Goal: Transaction & Acquisition: Purchase product/service

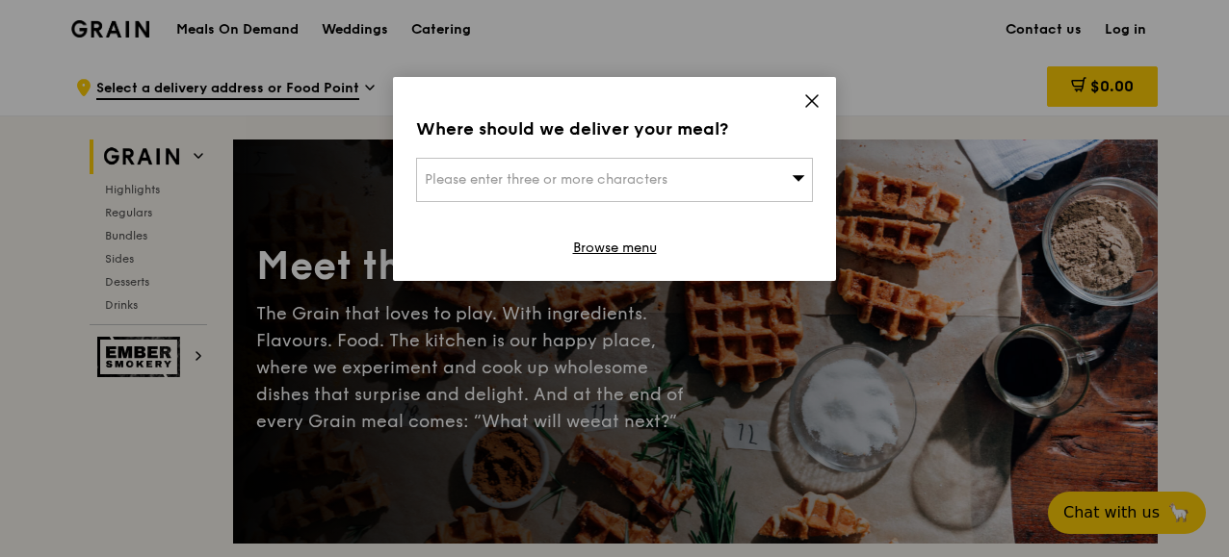
click at [819, 95] on icon at bounding box center [811, 100] width 17 height 17
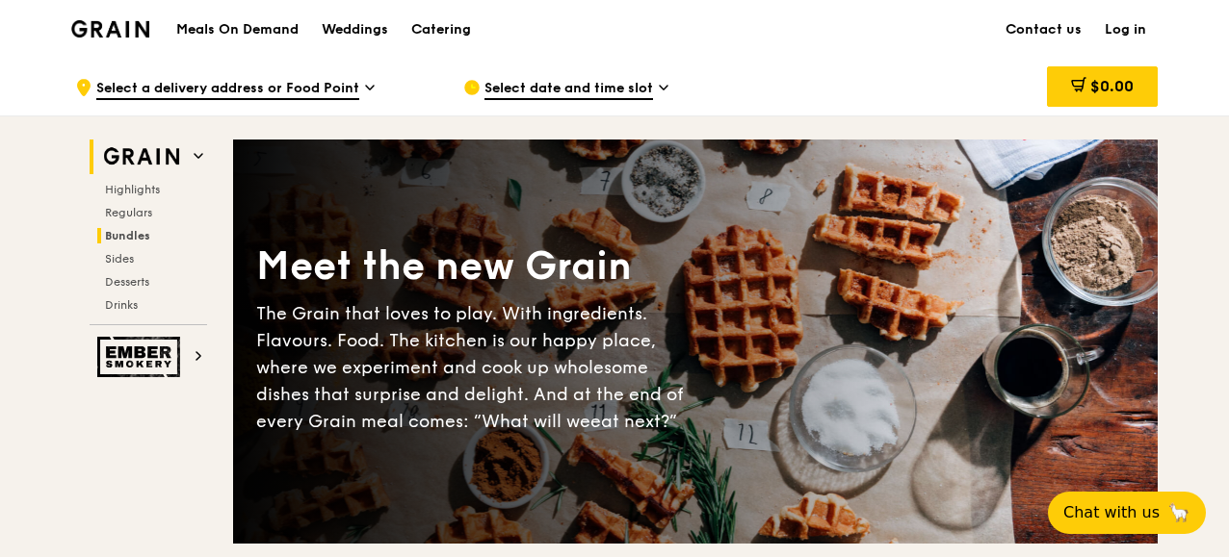
click at [137, 232] on span "Bundles" at bounding box center [127, 235] width 45 height 13
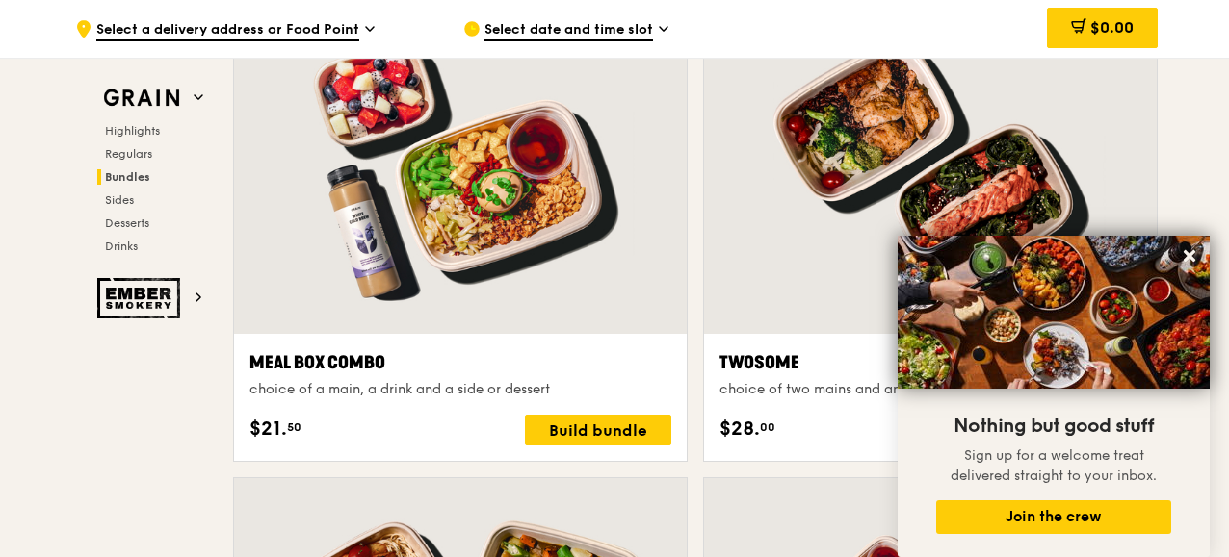
scroll to position [2919, 0]
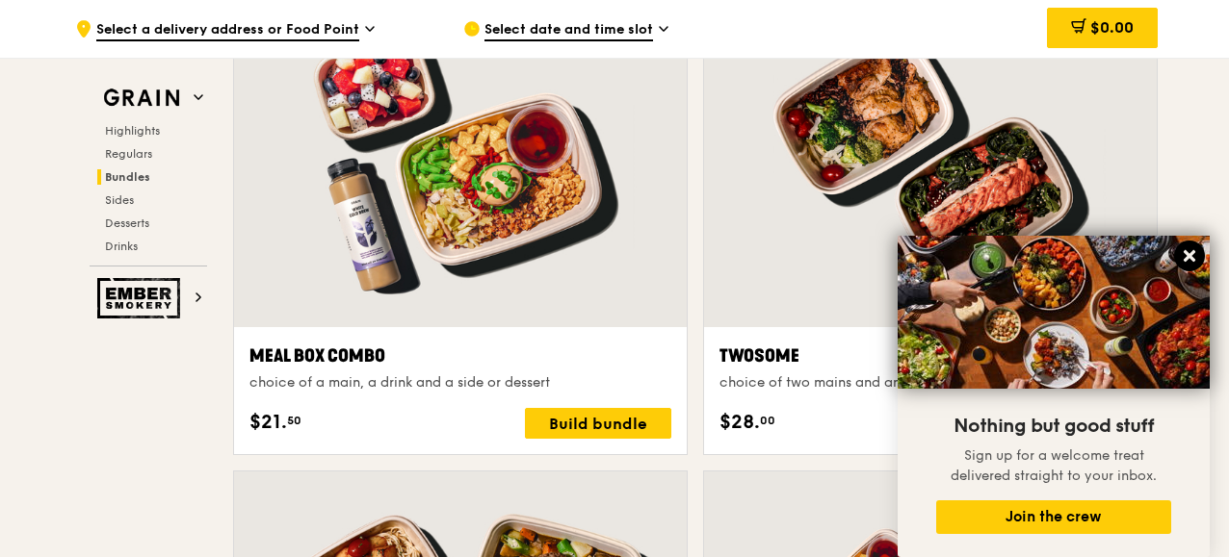
click at [1190, 256] on icon at bounding box center [1189, 256] width 12 height 12
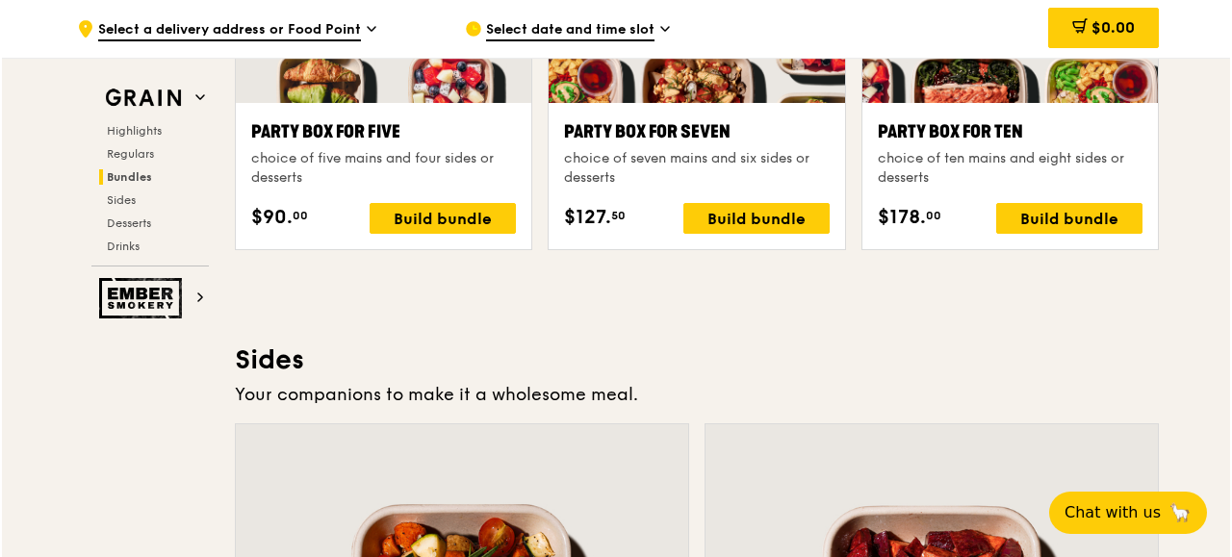
scroll to position [3883, 0]
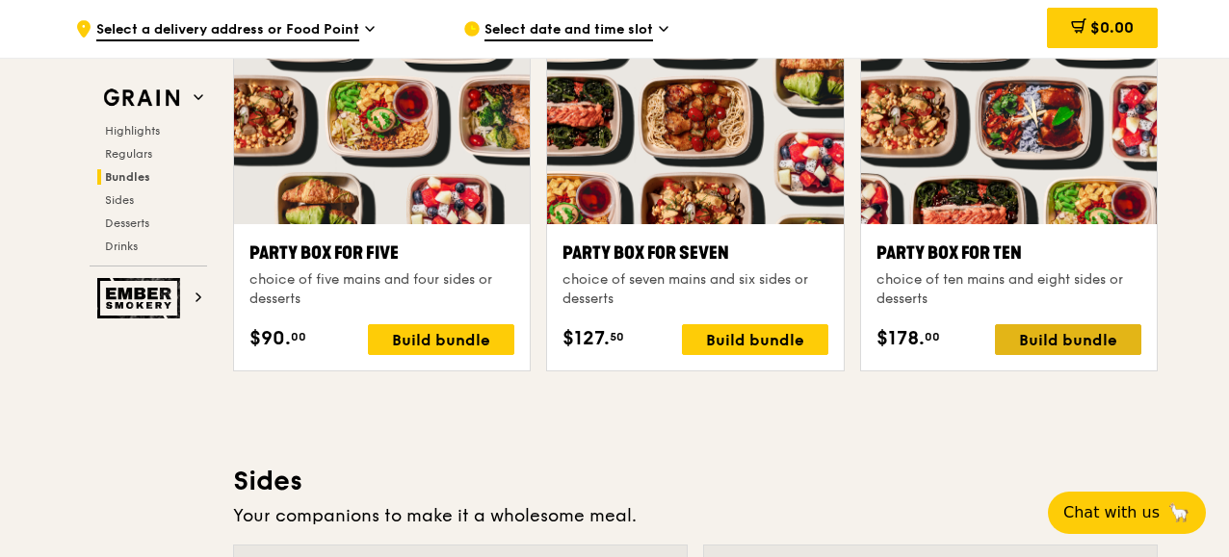
click at [1093, 336] on div "Build bundle" at bounding box center [1068, 339] width 146 height 31
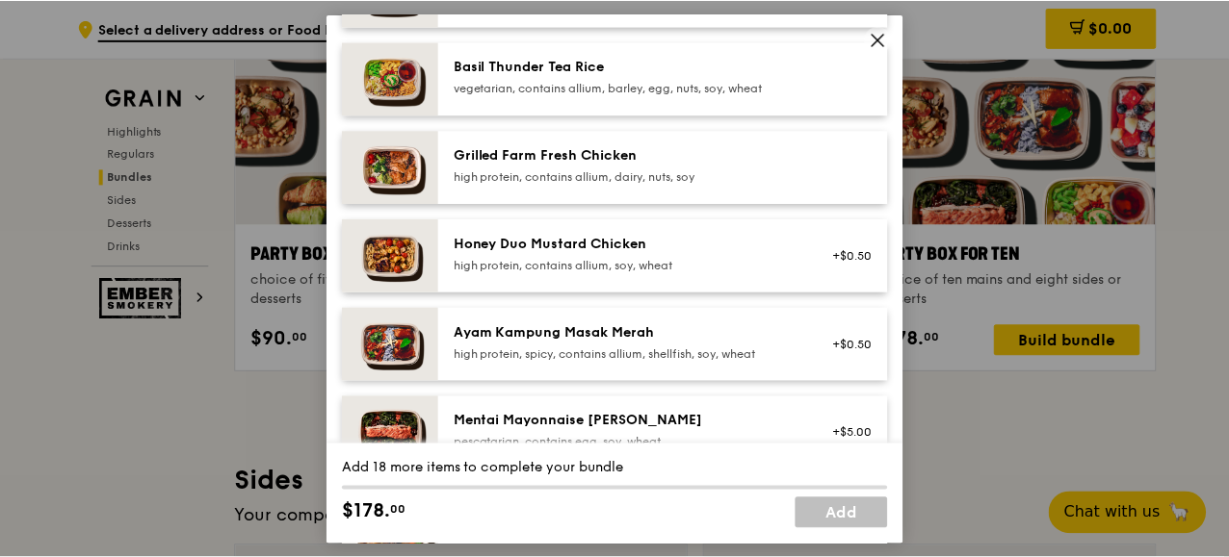
scroll to position [481, 0]
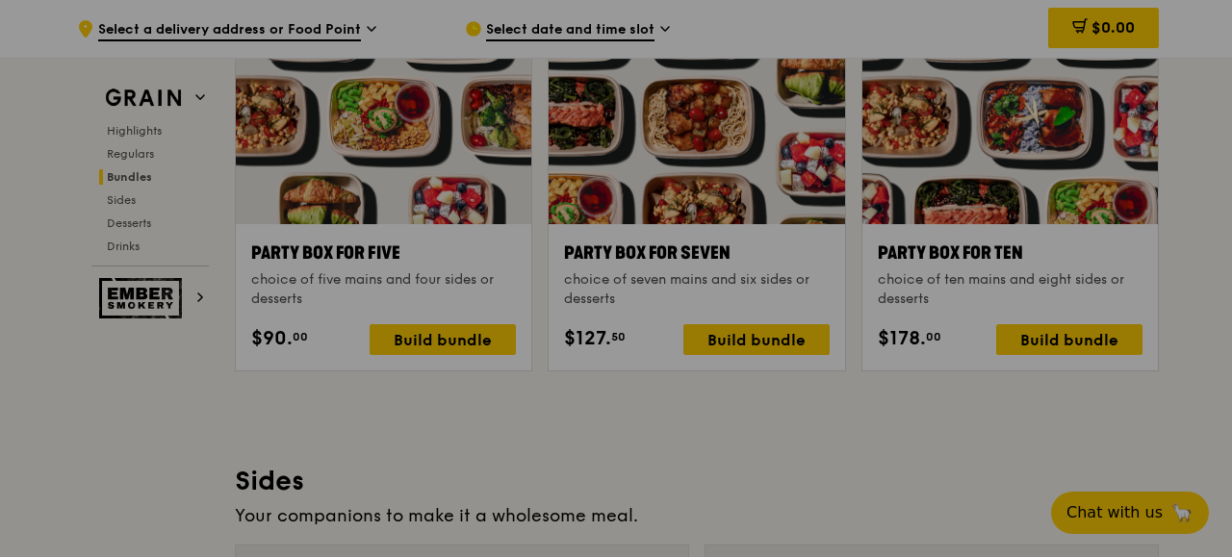
click at [1024, 441] on div at bounding box center [616, 278] width 1232 height 557
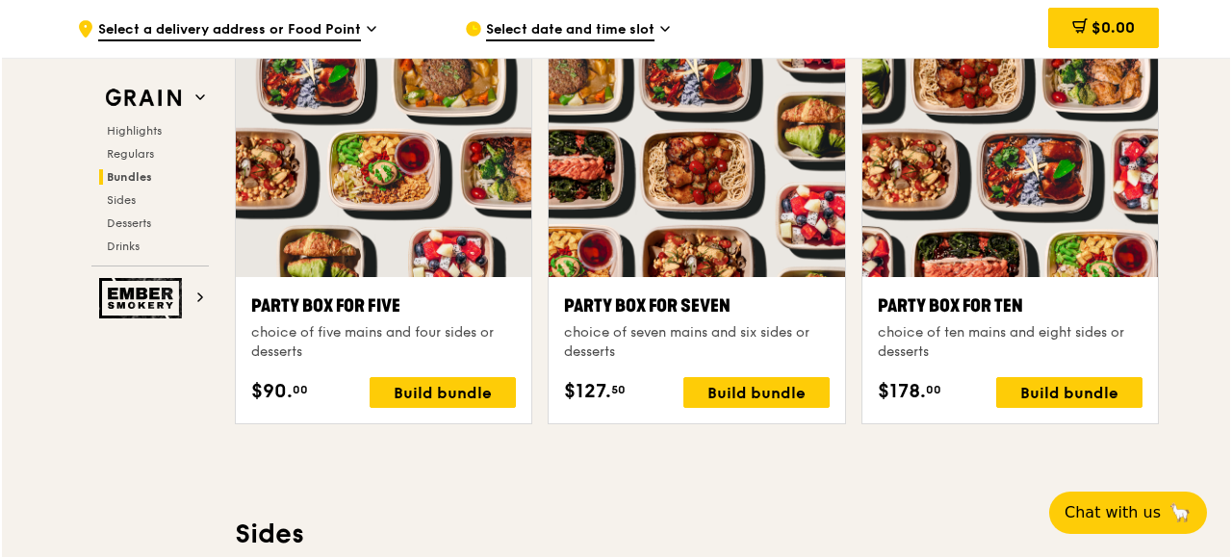
scroll to position [3787, 0]
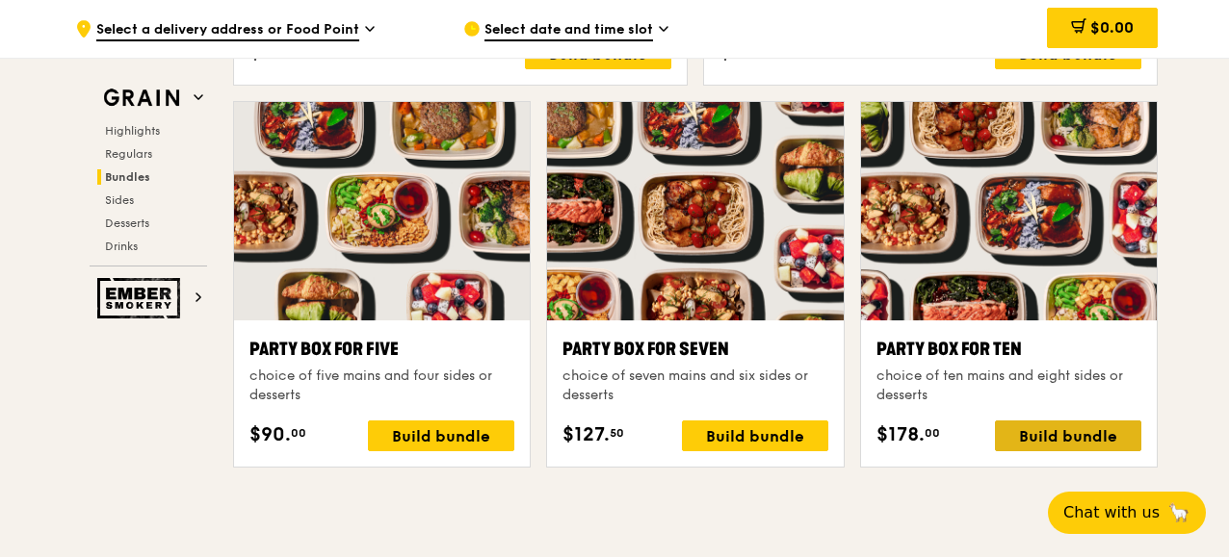
click at [1043, 435] on div "Build bundle" at bounding box center [1068, 436] width 146 height 31
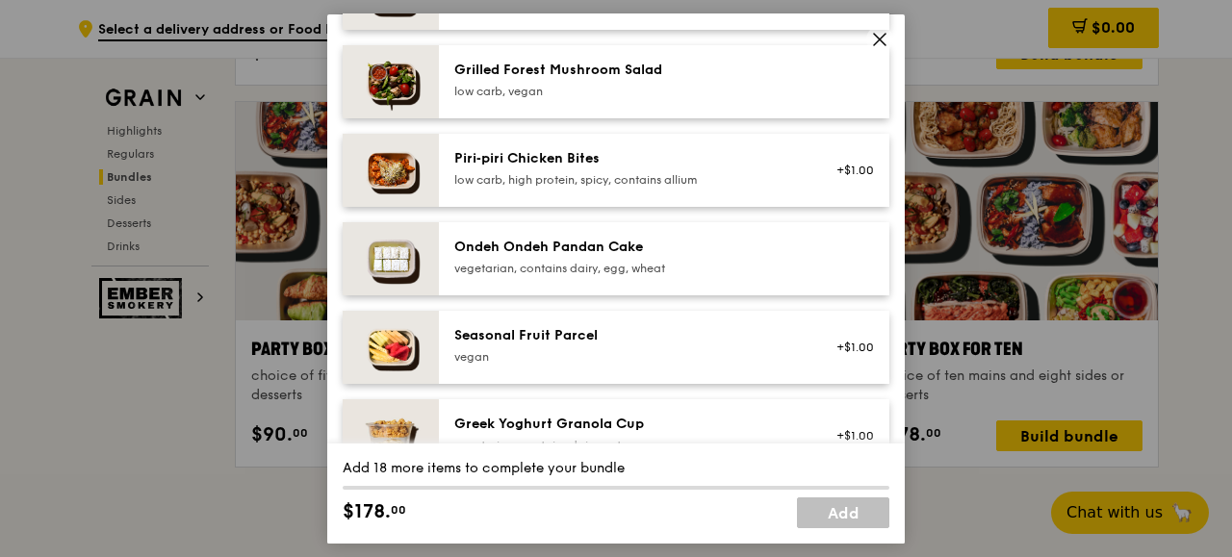
scroll to position [1252, 0]
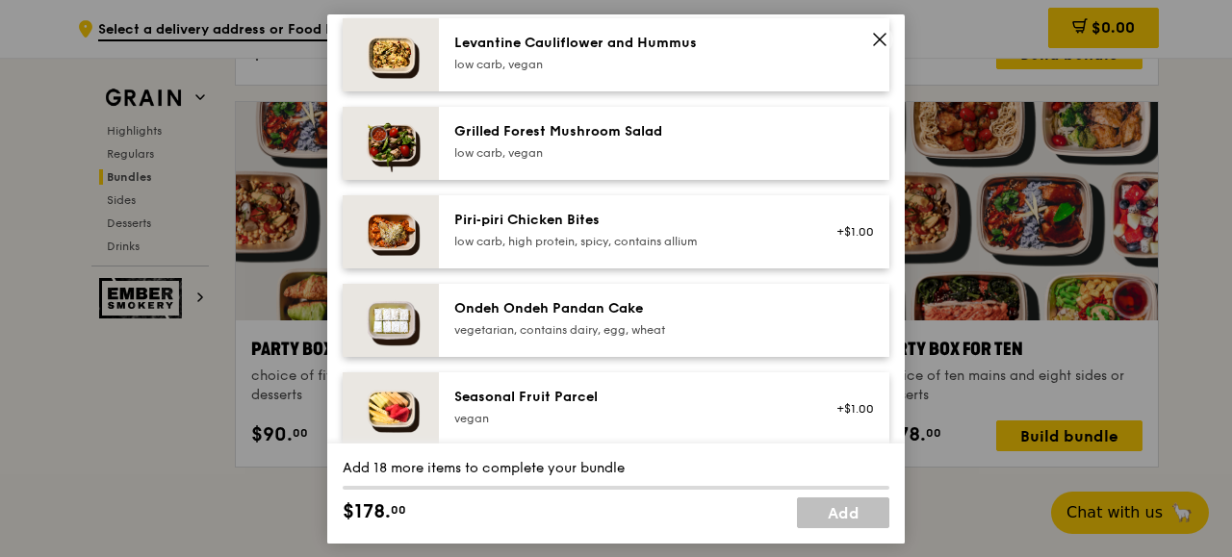
click at [922, 499] on div "Party Box for Ten choice of ten mains and eight sides or desserts Mains Choose …" at bounding box center [616, 278] width 1232 height 557
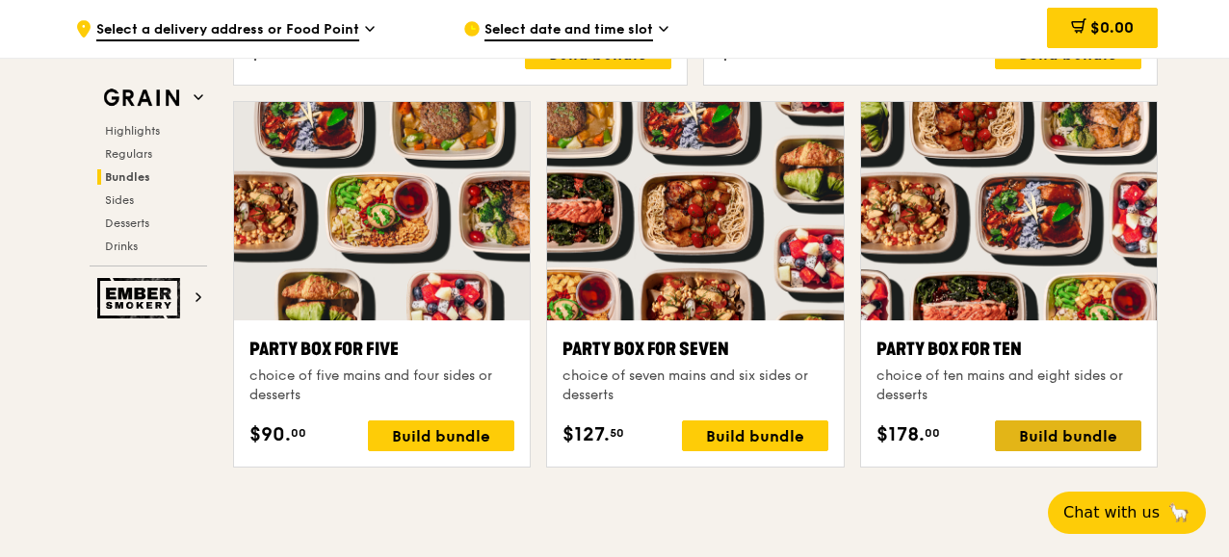
click at [1049, 428] on div "Build bundle" at bounding box center [1068, 436] width 146 height 31
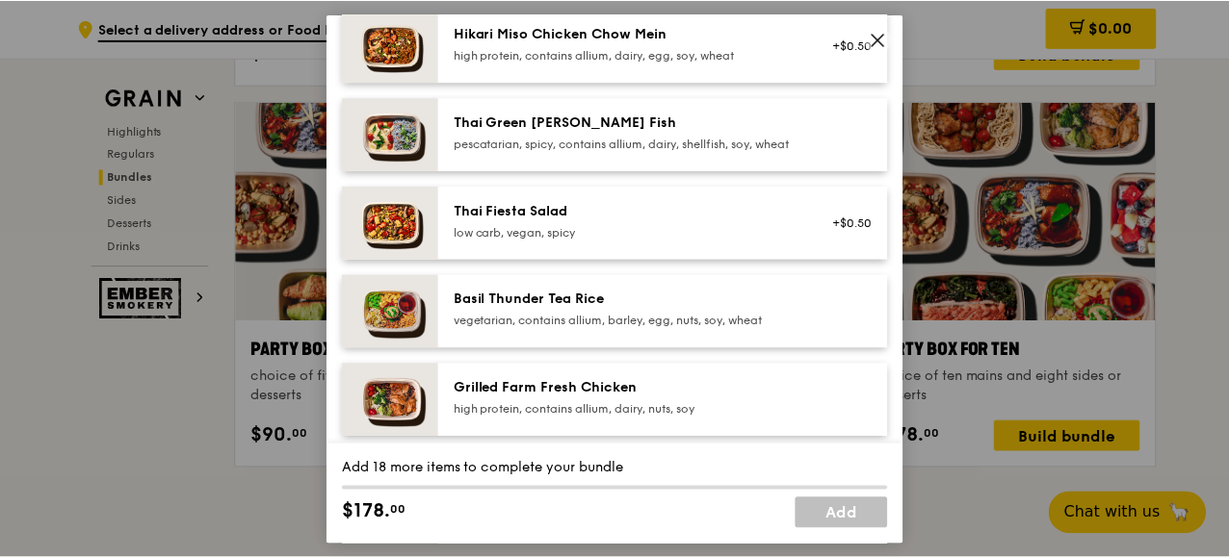
scroll to position [289, 0]
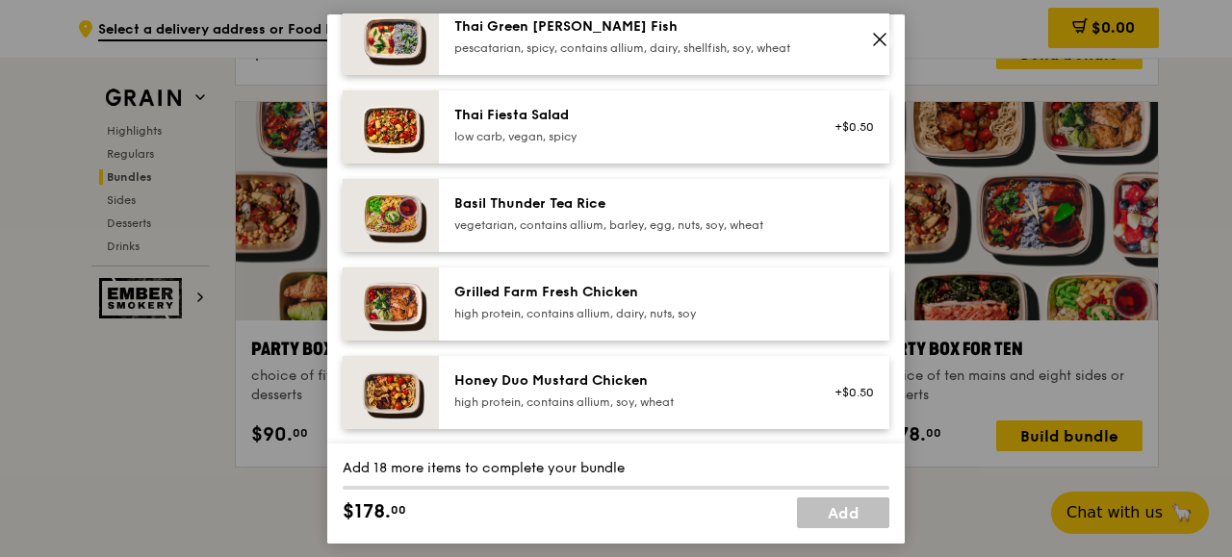
click at [114, 314] on div "Party Box for Ten choice of ten mains and eight sides or desserts Mains Choose …" at bounding box center [616, 278] width 1232 height 557
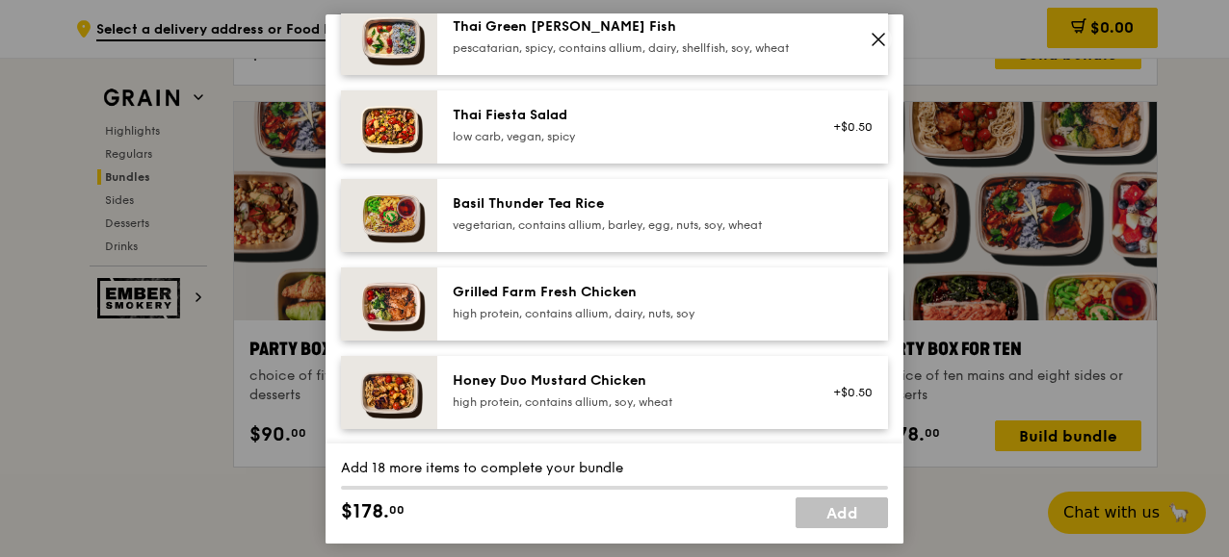
click at [104, 309] on img at bounding box center [141, 298] width 89 height 40
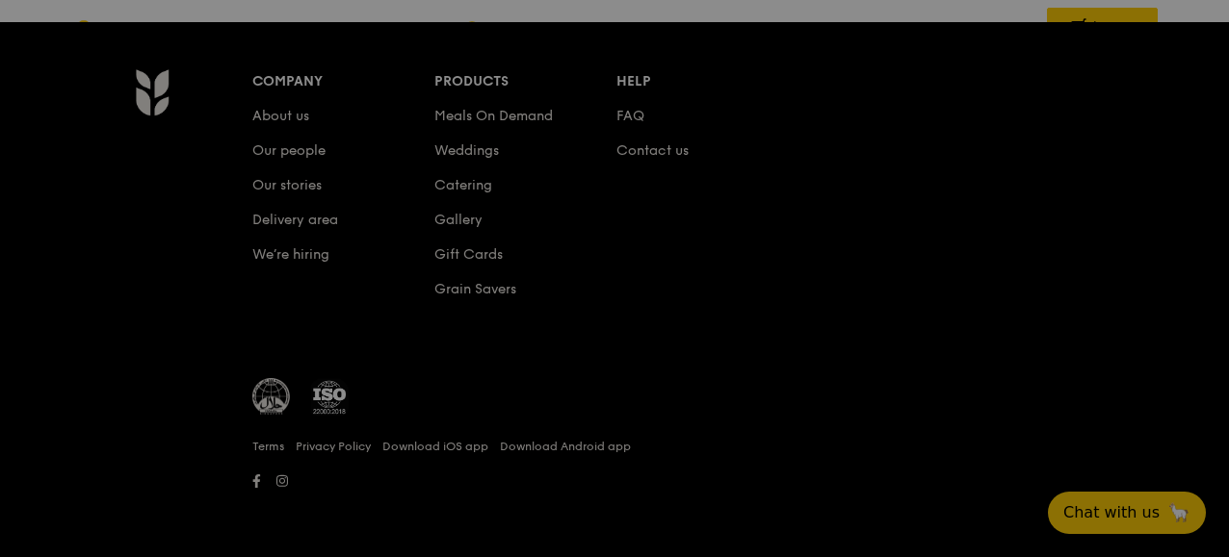
click at [108, 171] on img at bounding box center [141, 160] width 89 height 40
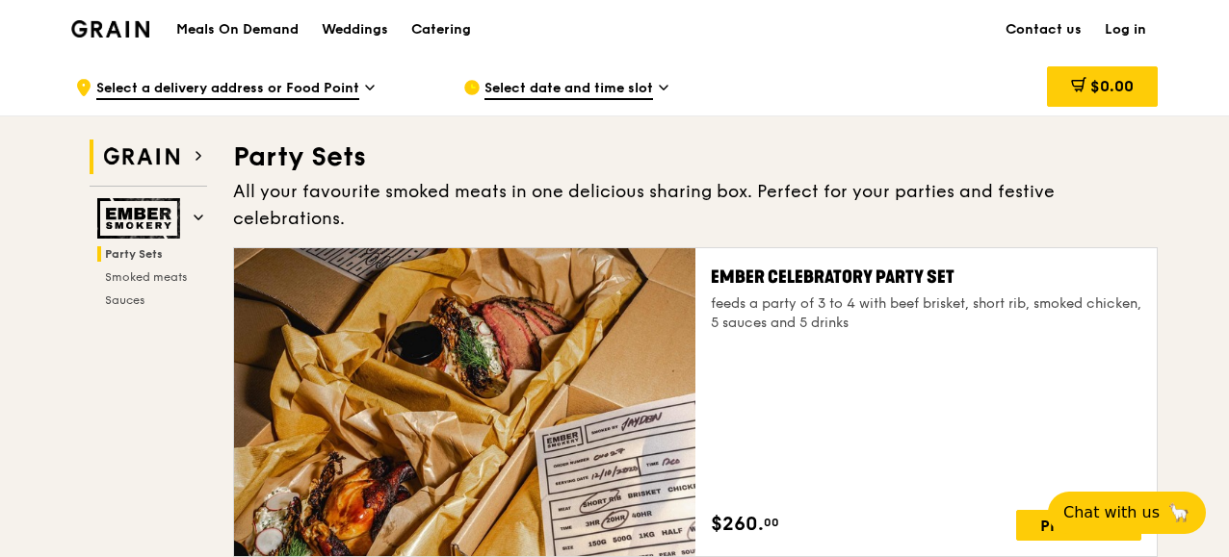
click at [169, 151] on img at bounding box center [141, 157] width 89 height 35
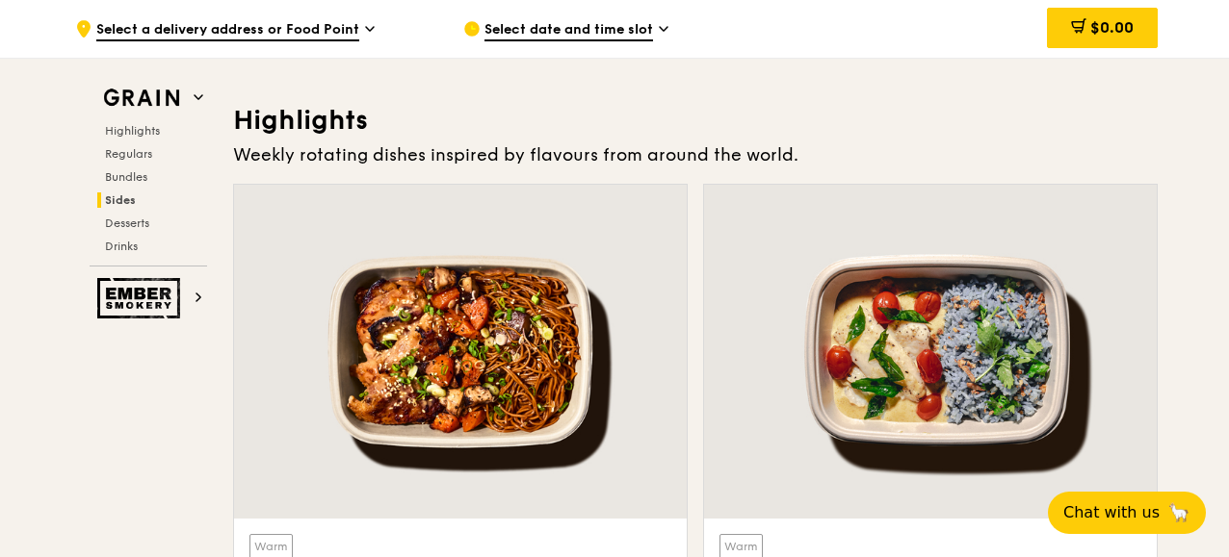
scroll to position [544, 0]
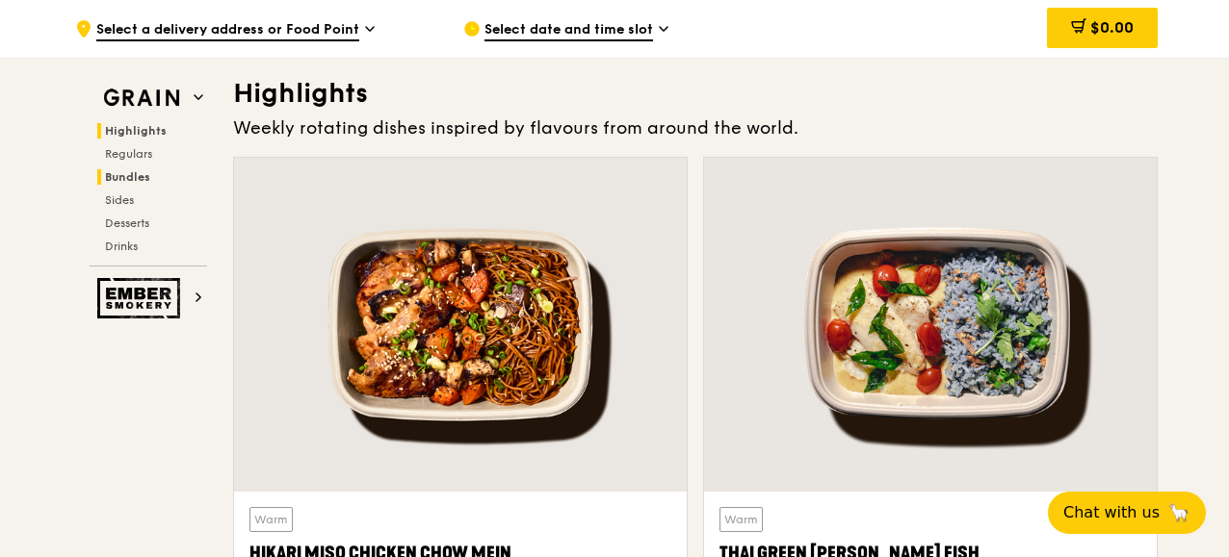
click at [137, 171] on span "Bundles" at bounding box center [127, 176] width 45 height 13
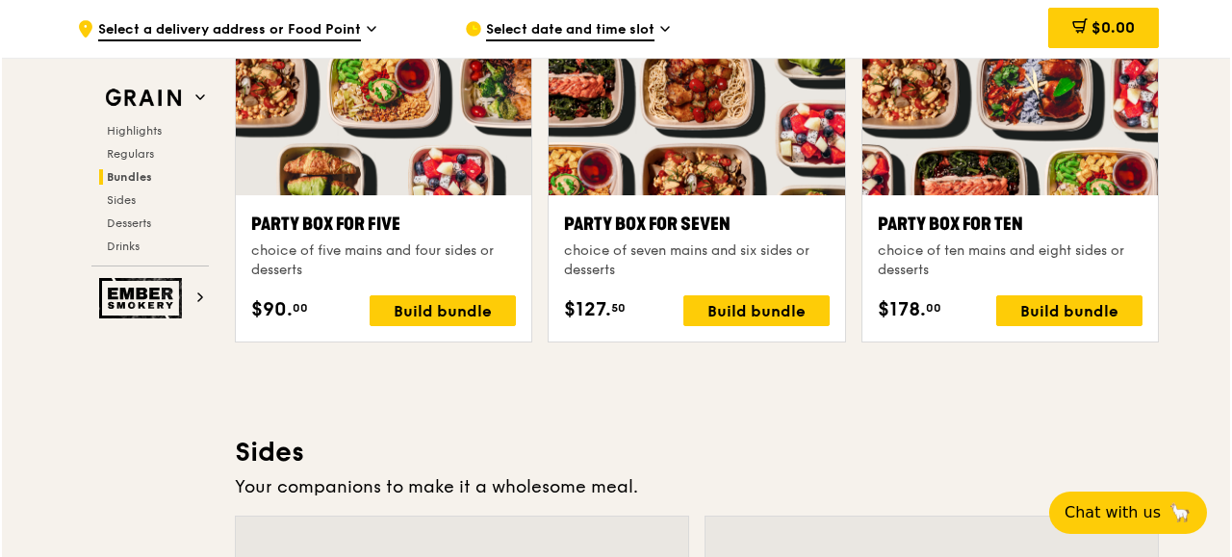
scroll to position [3910, 0]
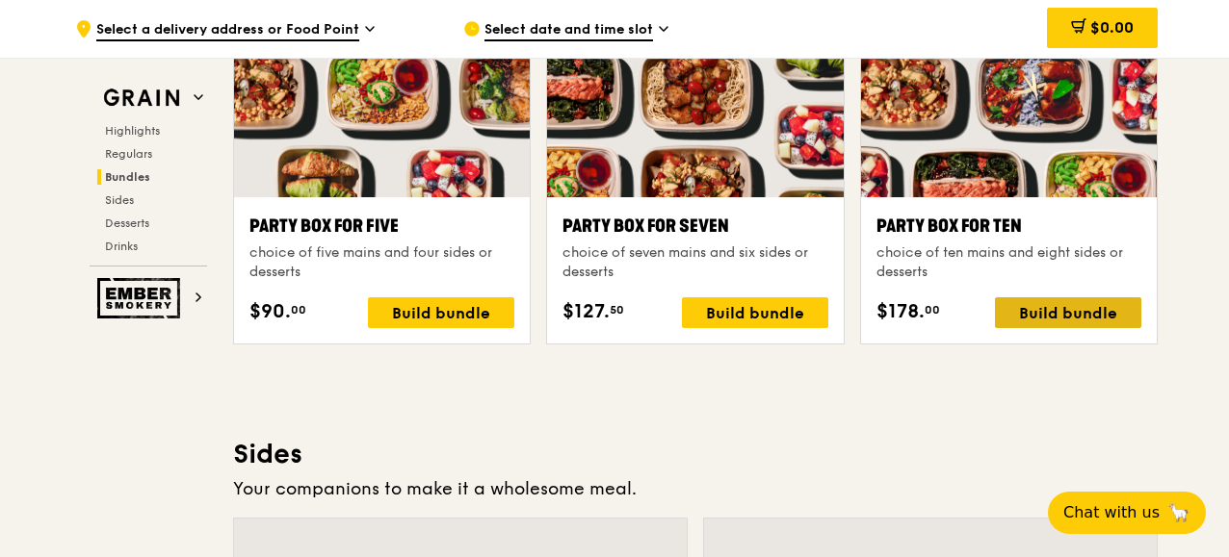
click at [1063, 315] on div "Build bundle" at bounding box center [1068, 312] width 146 height 31
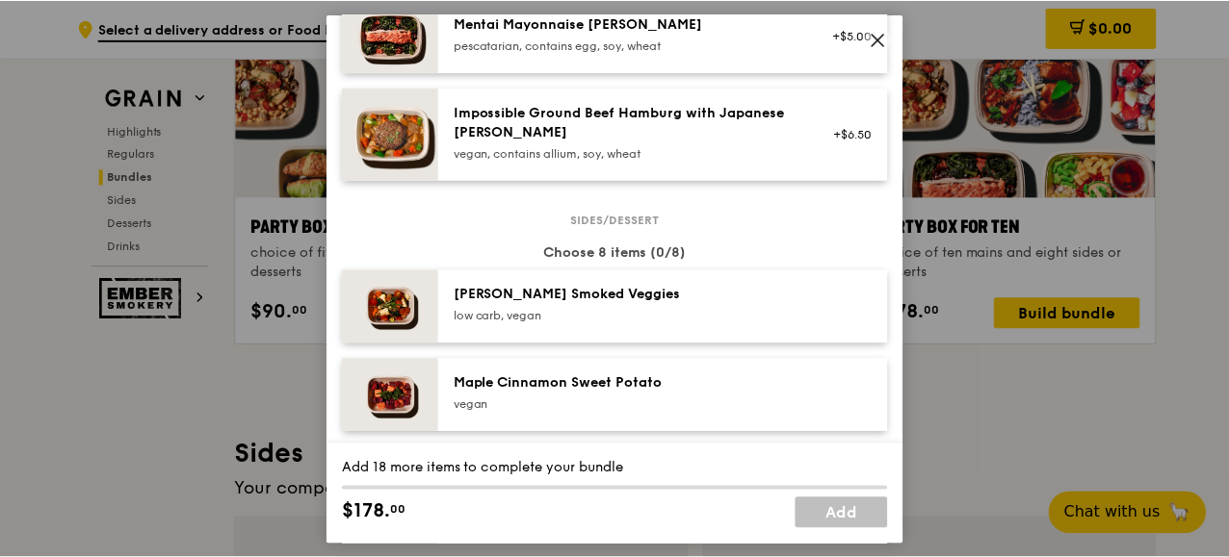
scroll to position [867, 0]
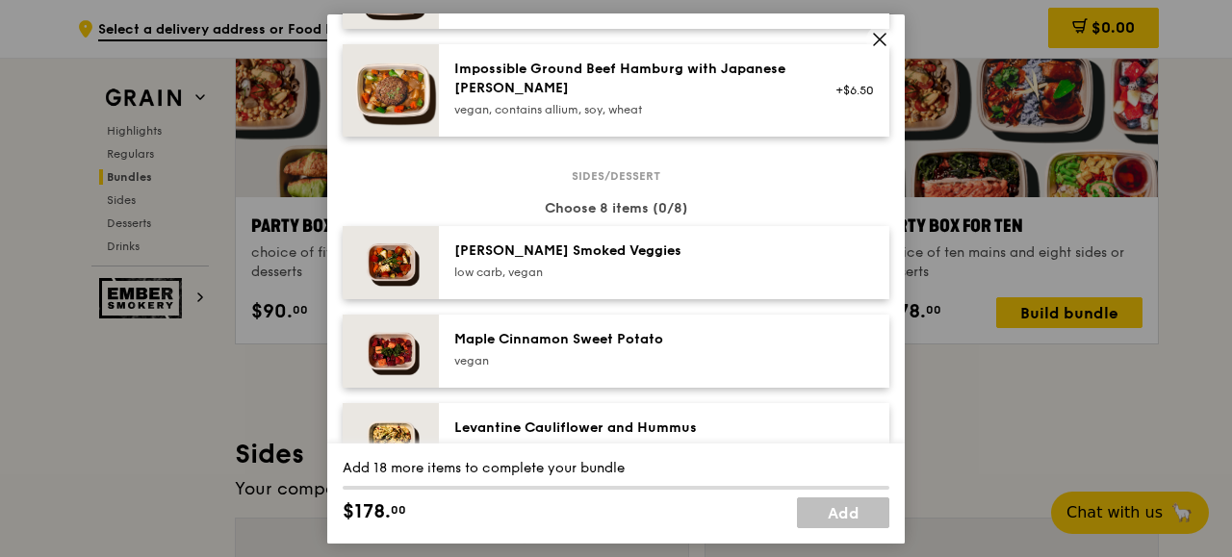
click at [876, 36] on icon at bounding box center [880, 39] width 12 height 12
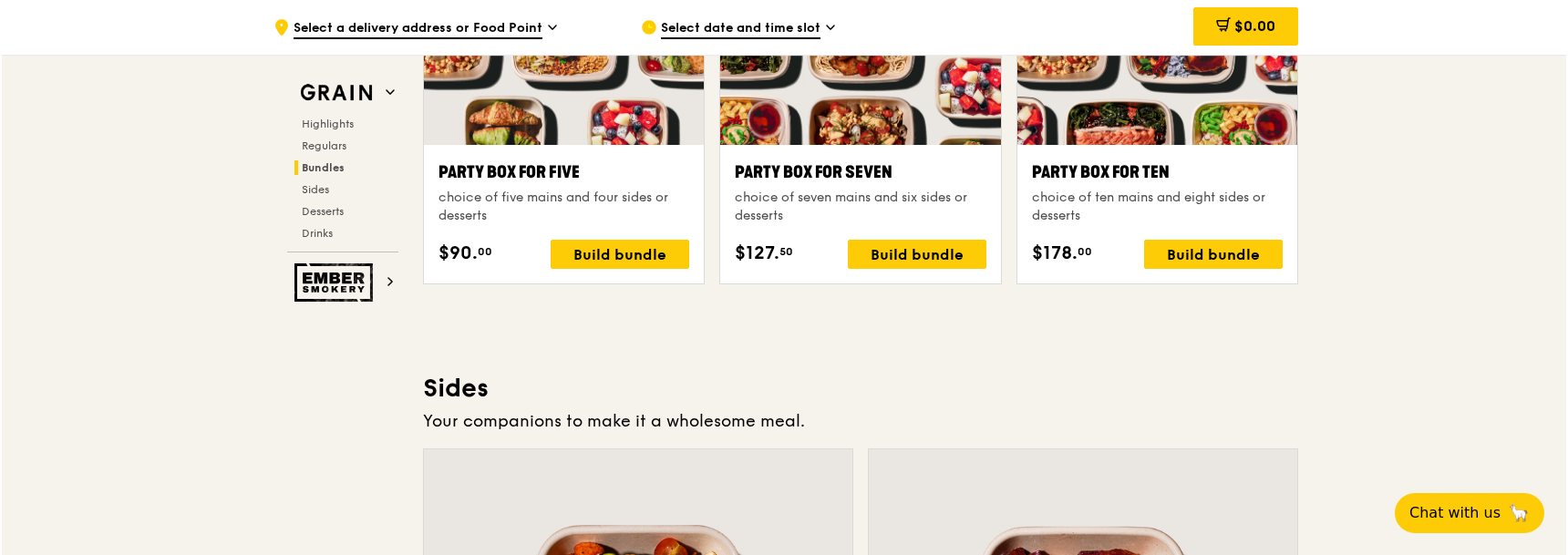
scroll to position [3654, 0]
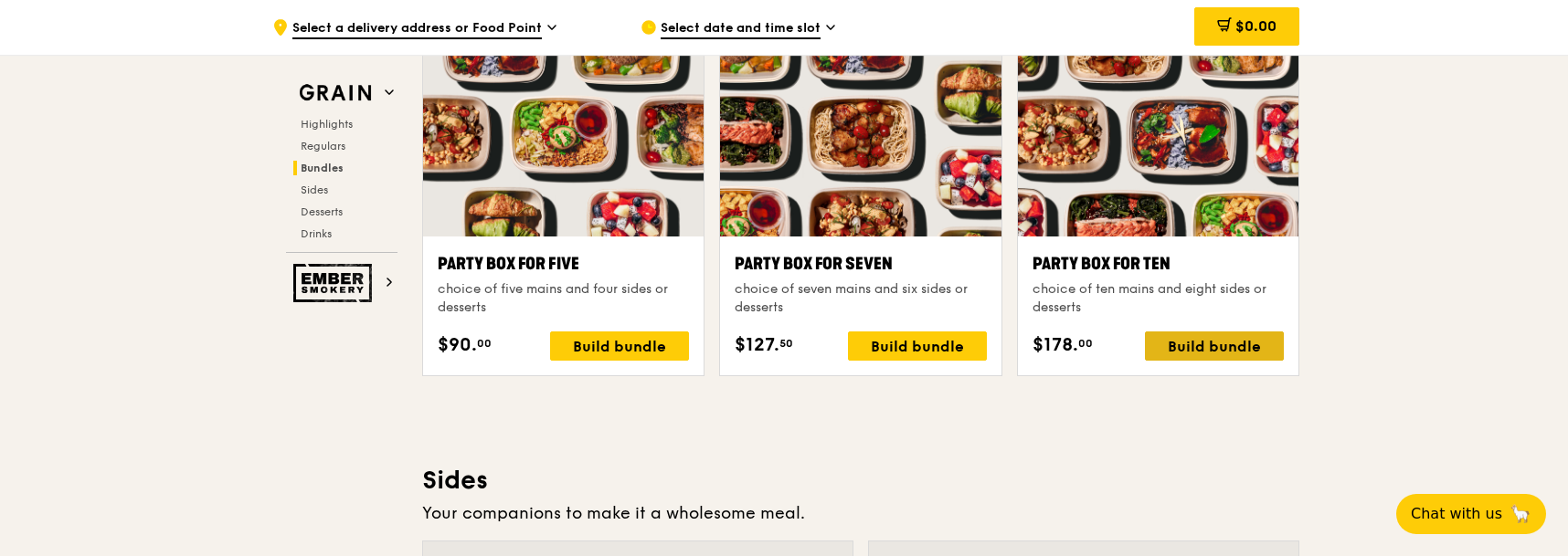
click at [1218, 348] on div "Build bundle" at bounding box center [1214, 345] width 139 height 29
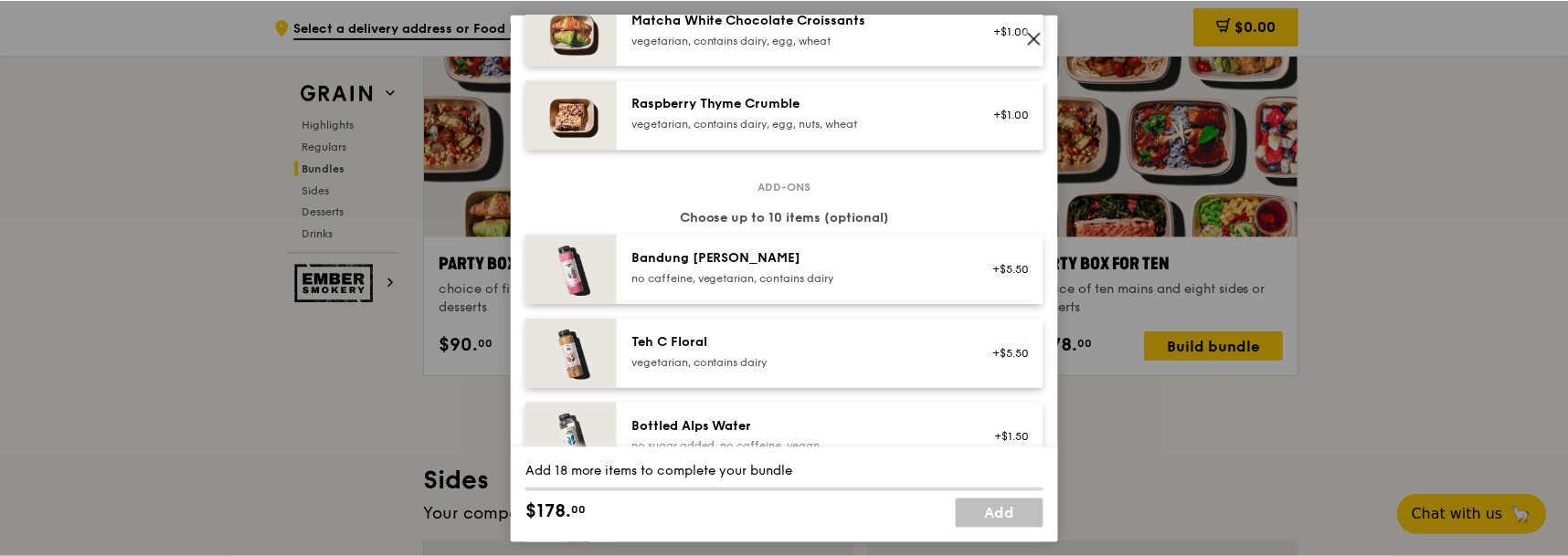
scroll to position [1416, 0]
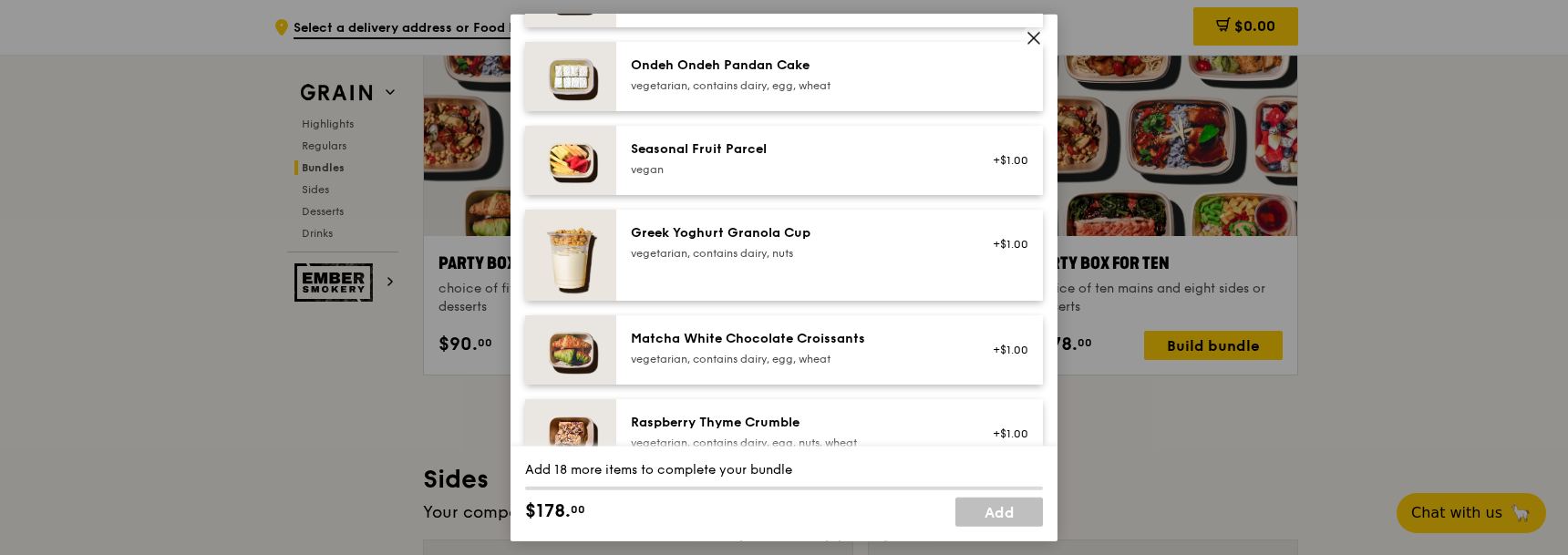
click at [1039, 36] on icon at bounding box center [1033, 37] width 16 height 16
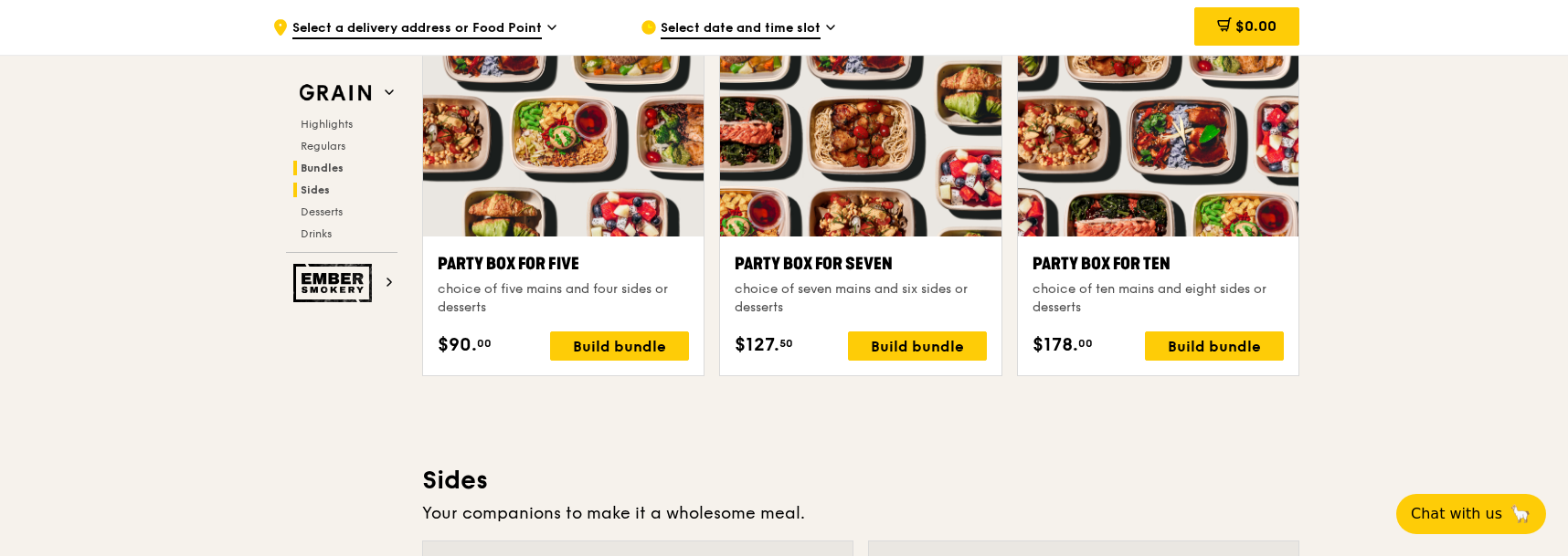
click at [329, 186] on span "Sides" at bounding box center [315, 190] width 29 height 12
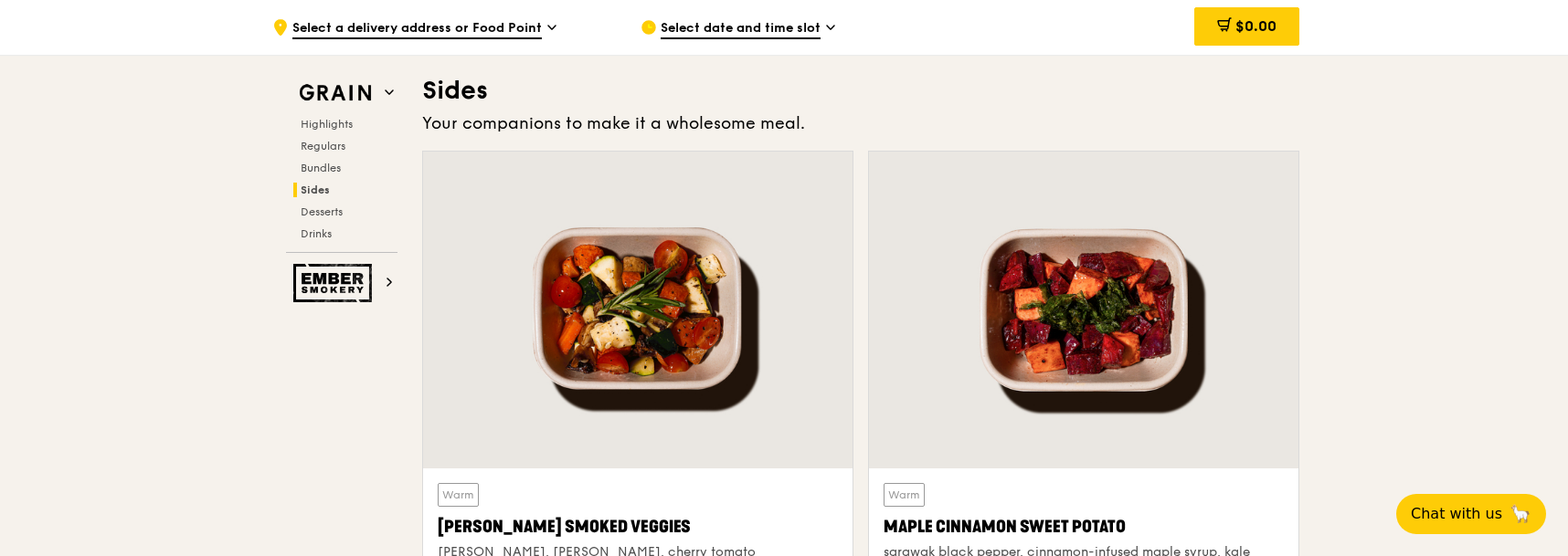
scroll to position [4051, 0]
click at [325, 149] on span "Regulars" at bounding box center [325, 145] width 48 height 12
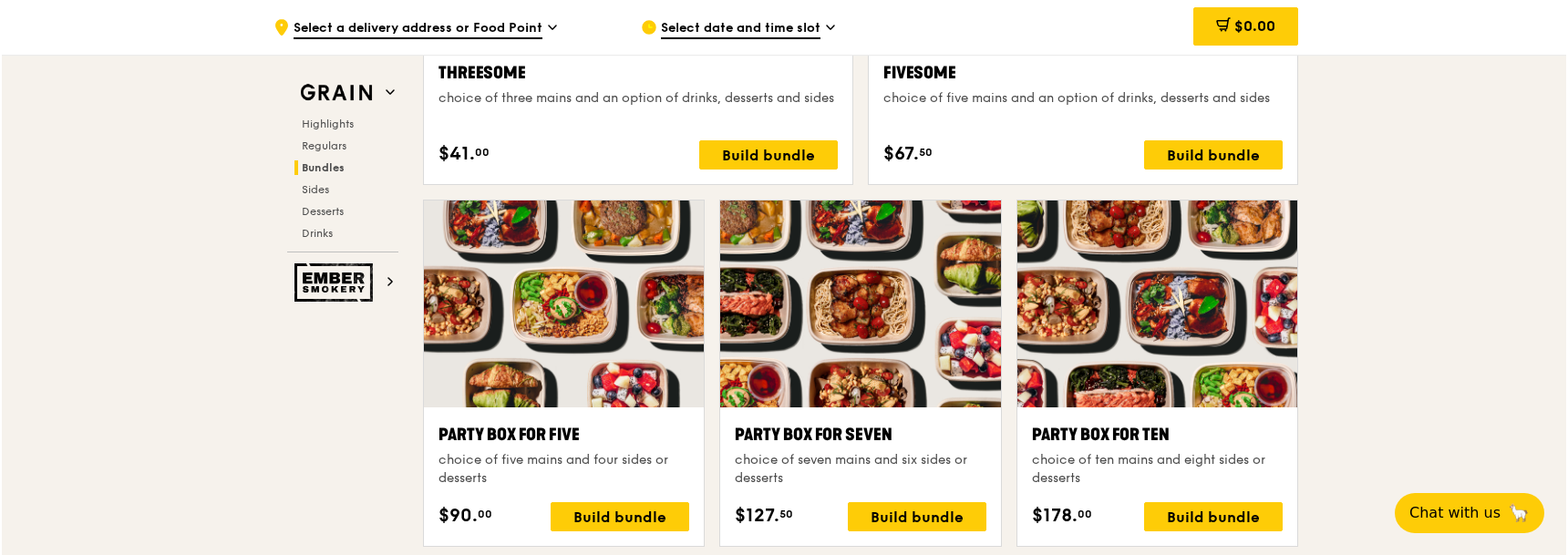
scroll to position [3551, 0]
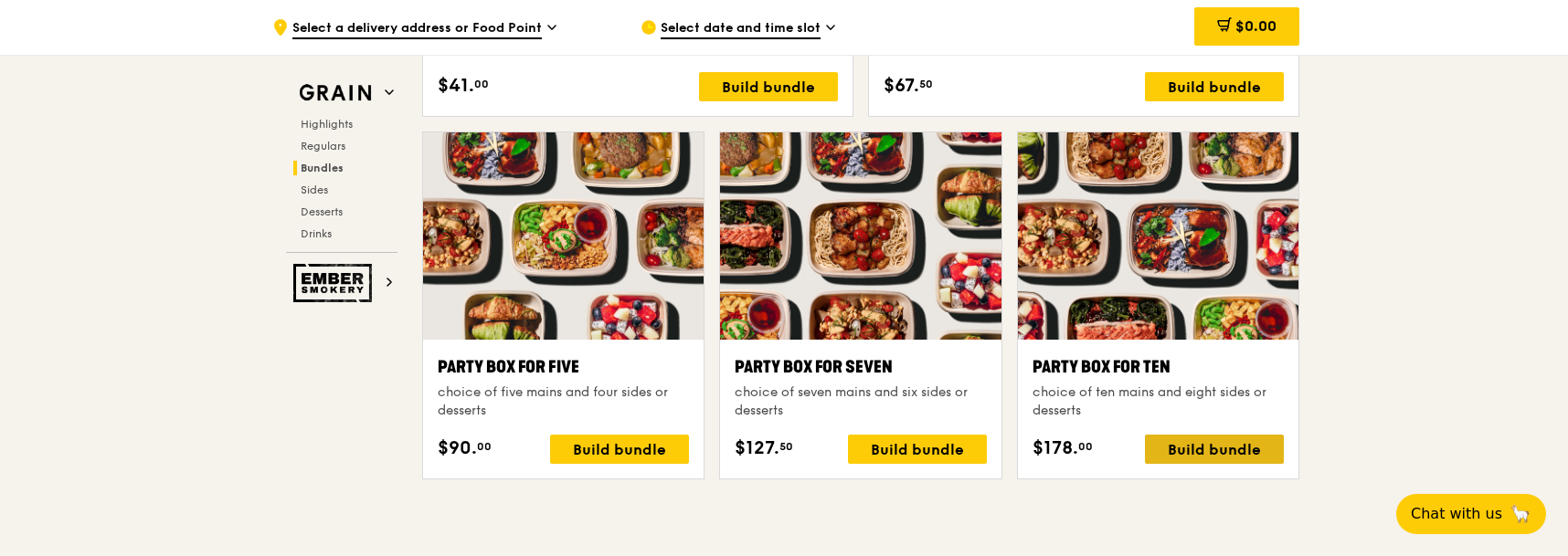
click at [1243, 446] on div "Build bundle" at bounding box center [1214, 449] width 139 height 29
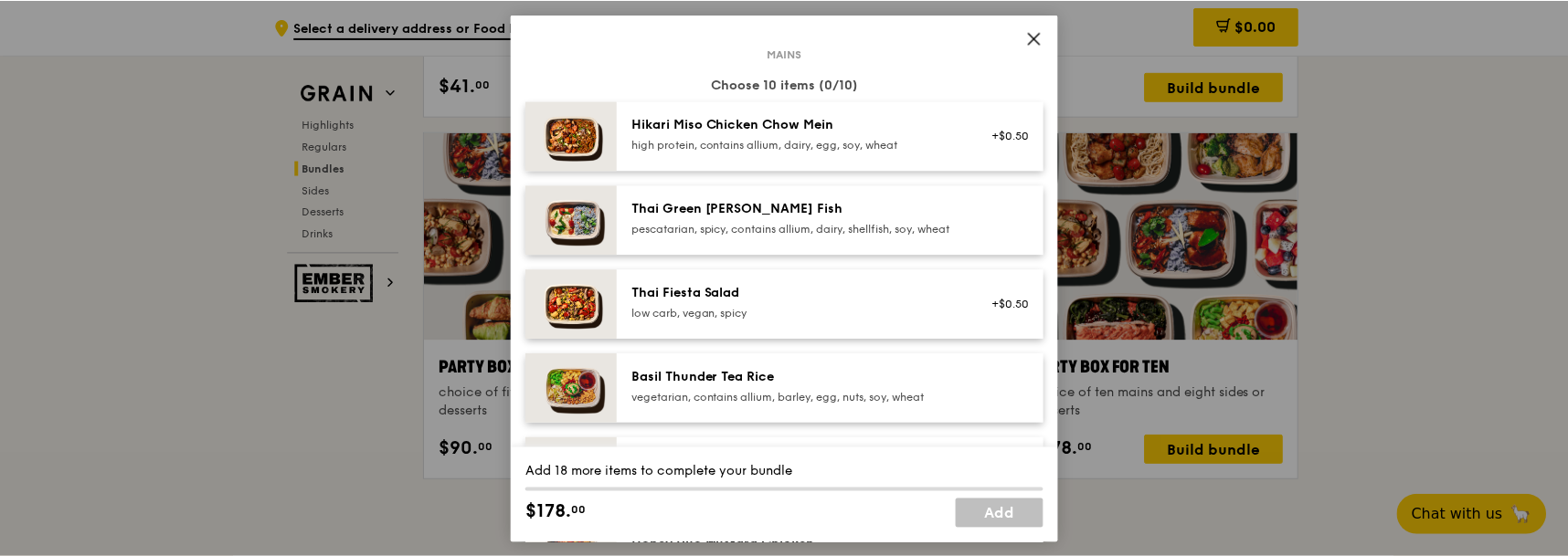
scroll to position [0, 0]
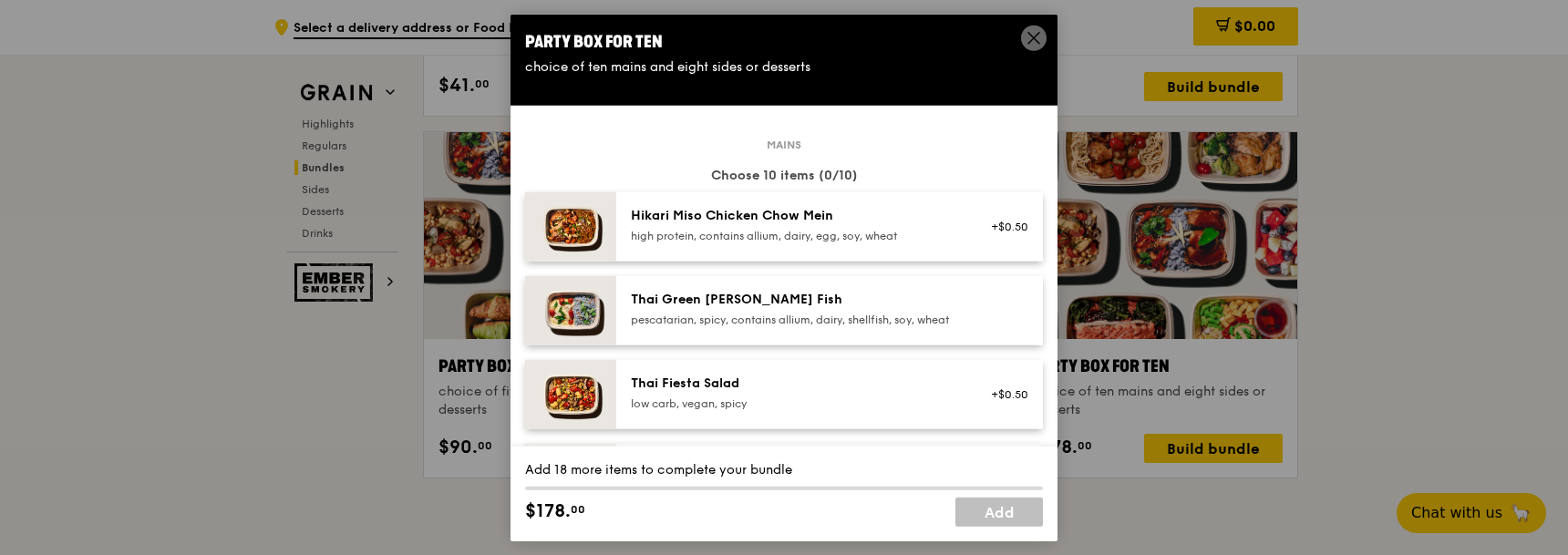
click at [1021, 42] on div "Party Box for Ten" at bounding box center [784, 41] width 518 height 26
click at [1033, 38] on icon at bounding box center [1033, 37] width 16 height 16
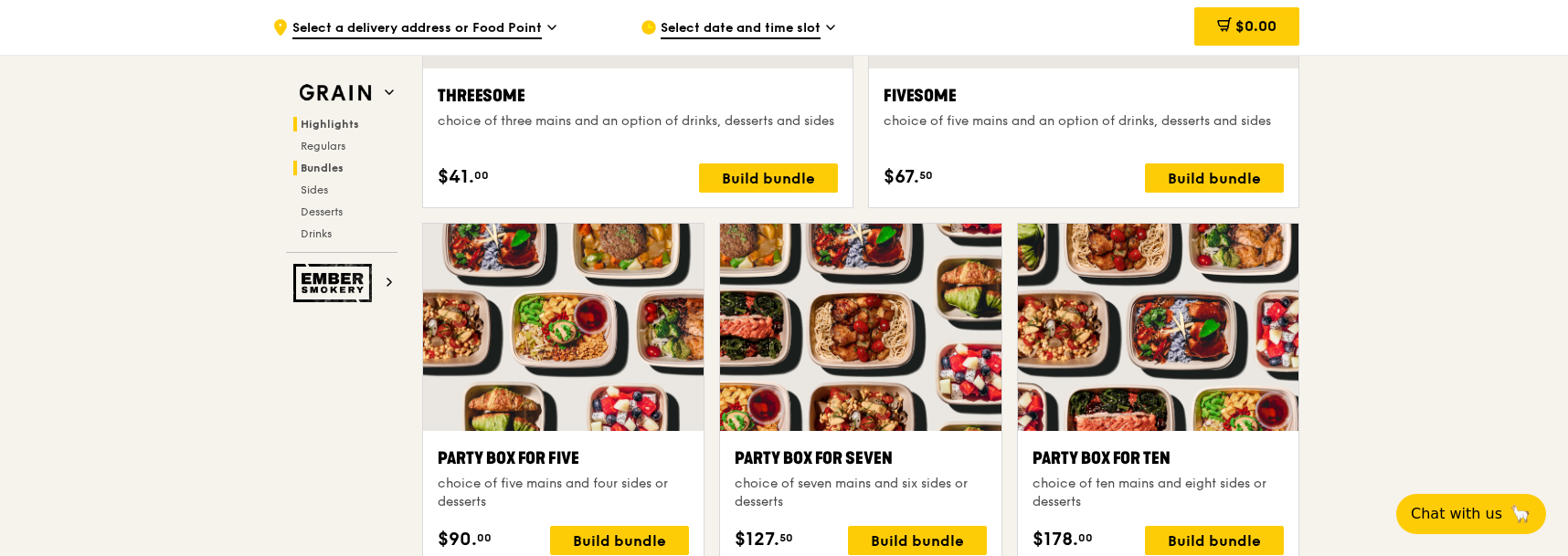
drag, startPoint x: 356, startPoint y: 127, endPoint x: 342, endPoint y: 120, distance: 15.7
click at [342, 120] on span "Highlights" at bounding box center [330, 123] width 59 height 12
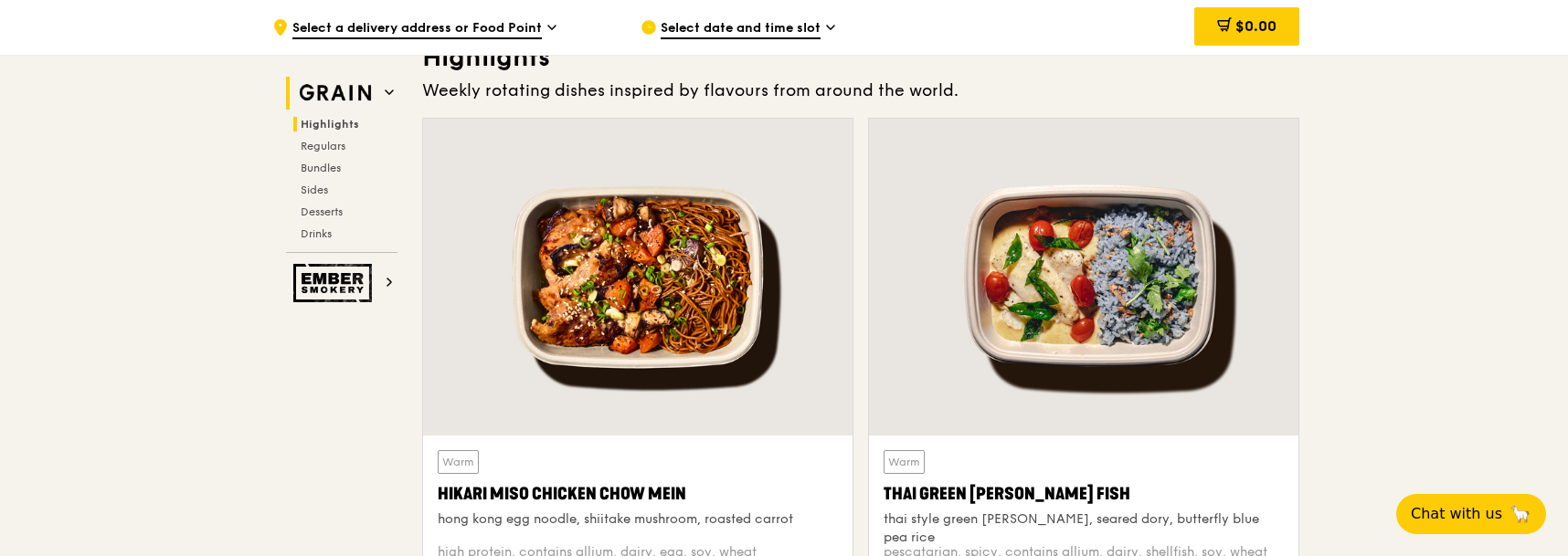
scroll to position [515, 0]
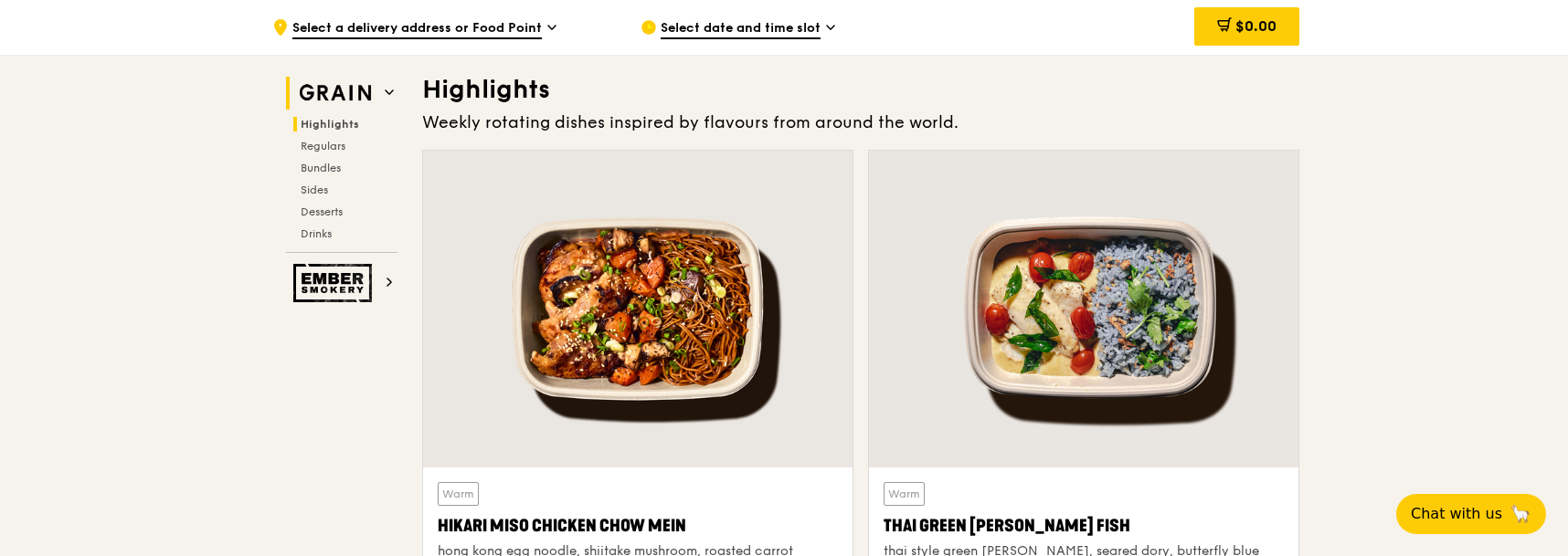
click at [391, 99] on span at bounding box center [389, 93] width 9 height 15
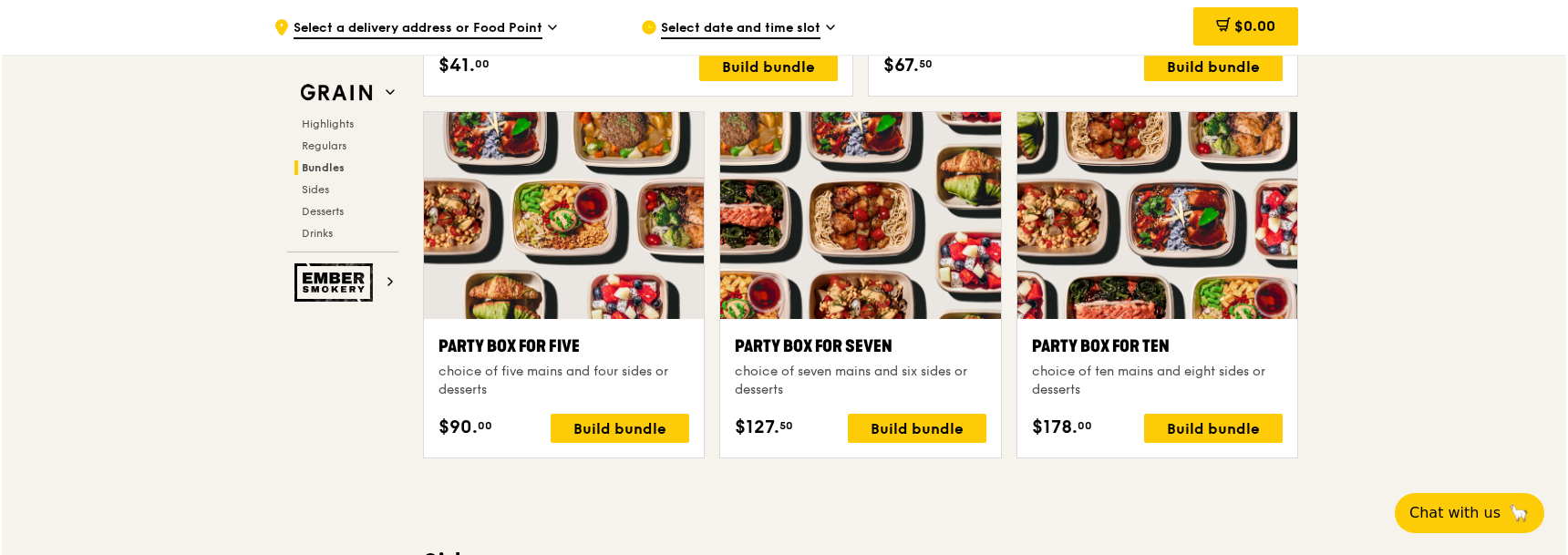
scroll to position [3796, 0]
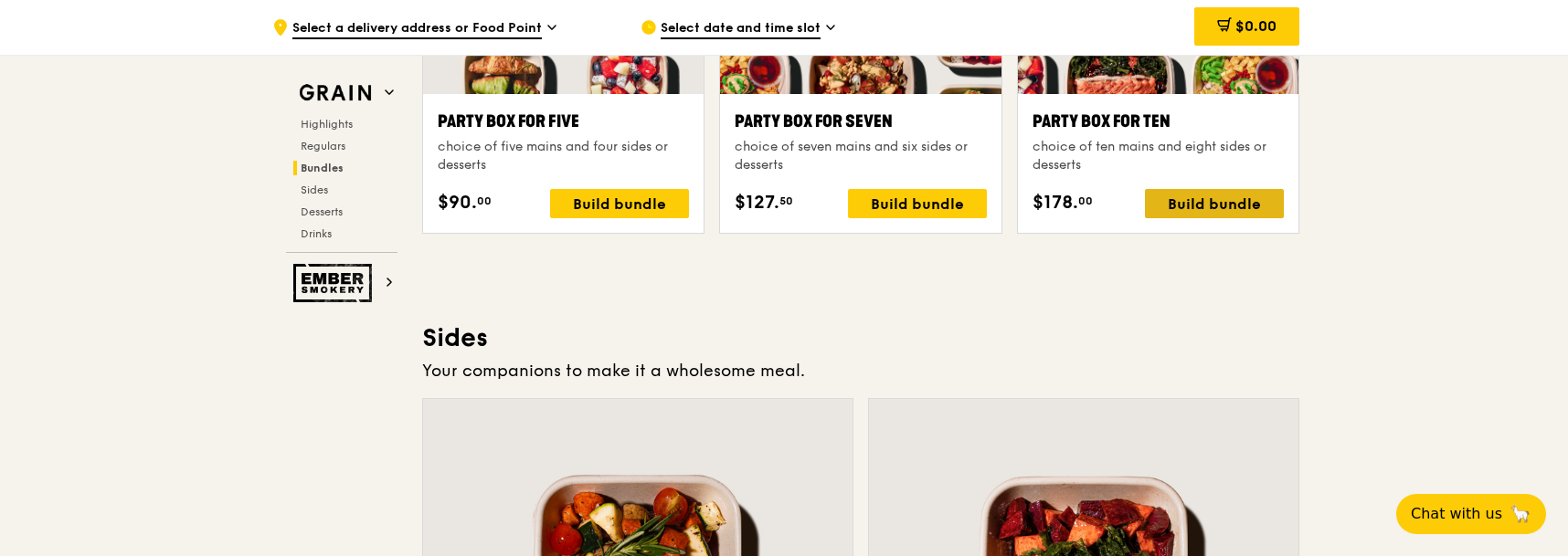
click at [1211, 218] on div "Build bundle" at bounding box center [1214, 203] width 139 height 29
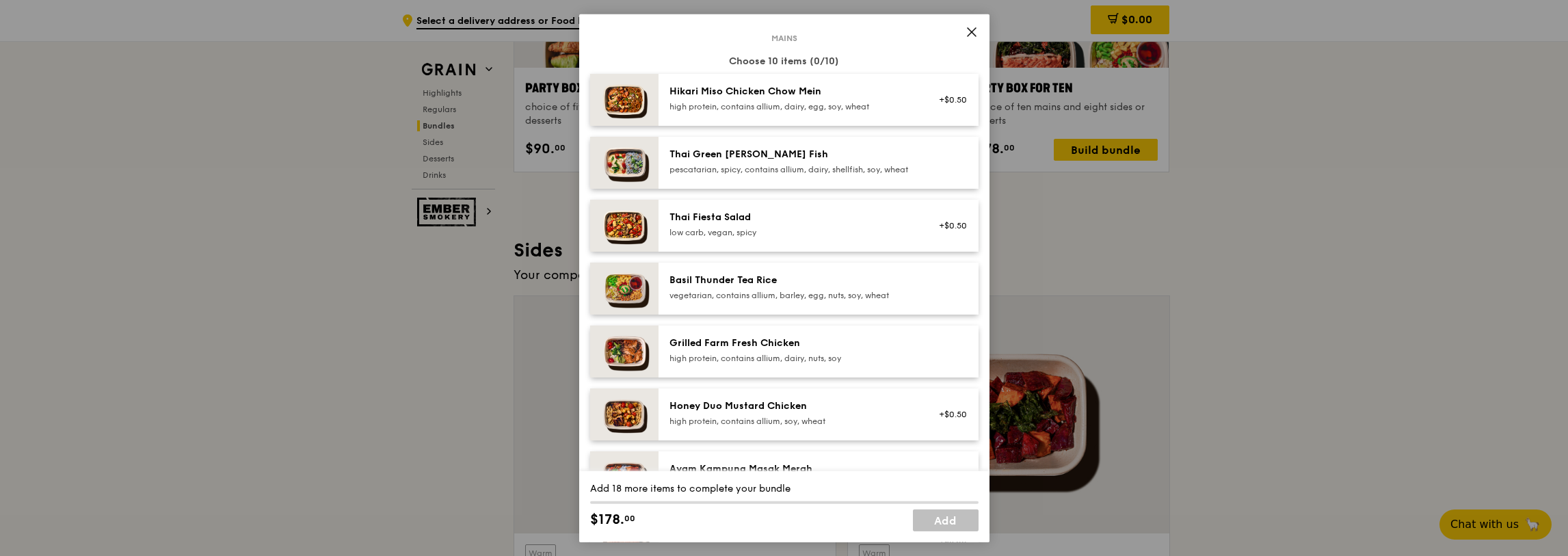
scroll to position [65, 0]
